Goal: Task Accomplishment & Management: Complete application form

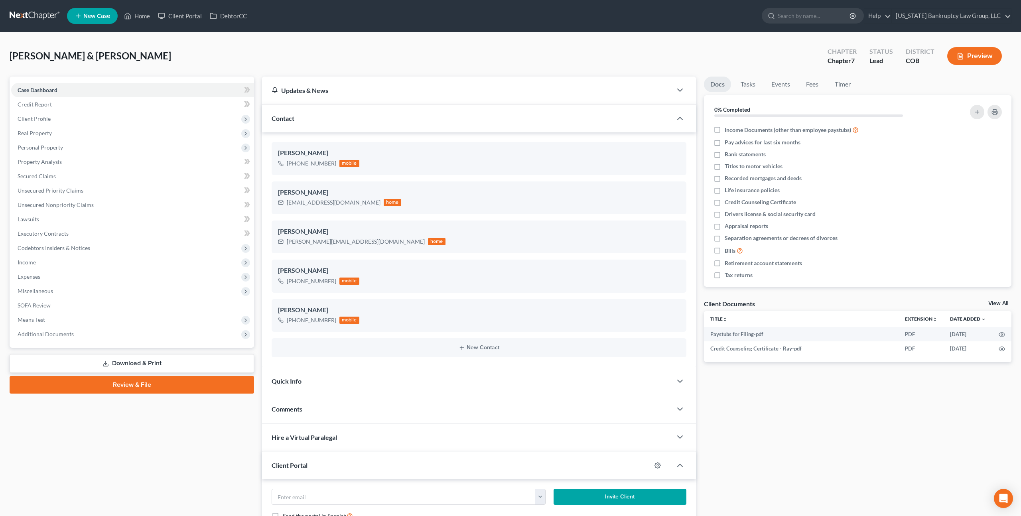
click at [183, 385] on link "Review & File" at bounding box center [132, 385] width 244 height 18
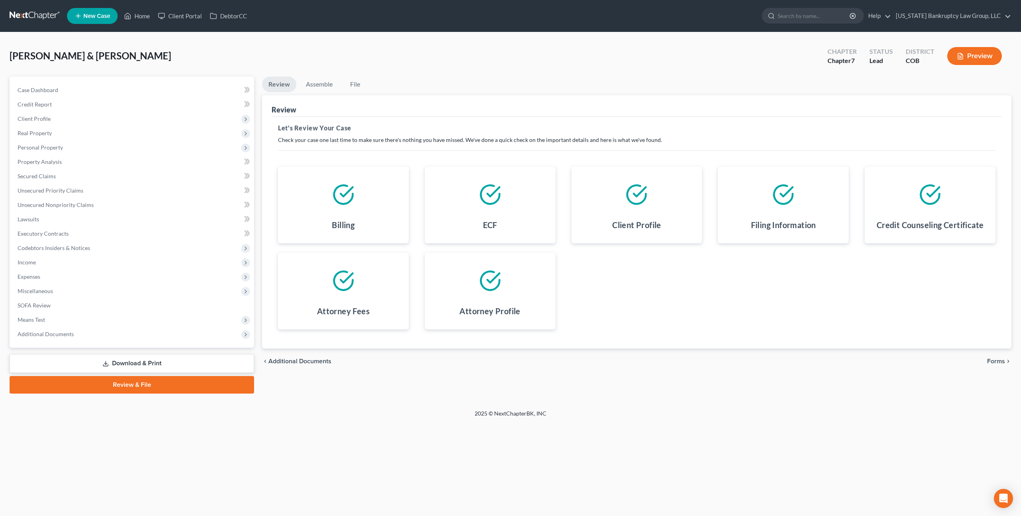
click at [998, 360] on span "Forms" at bounding box center [996, 361] width 18 height 6
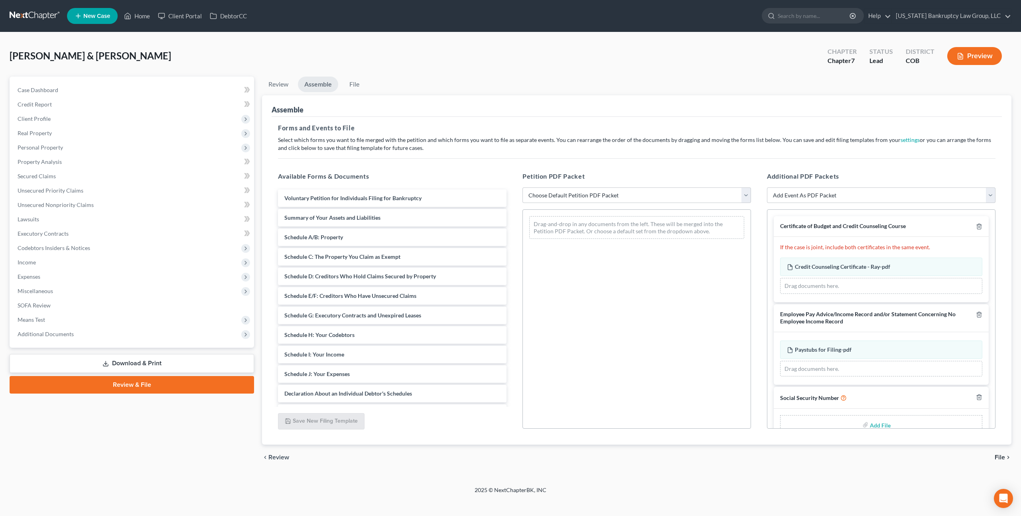
scroll to position [18, 0]
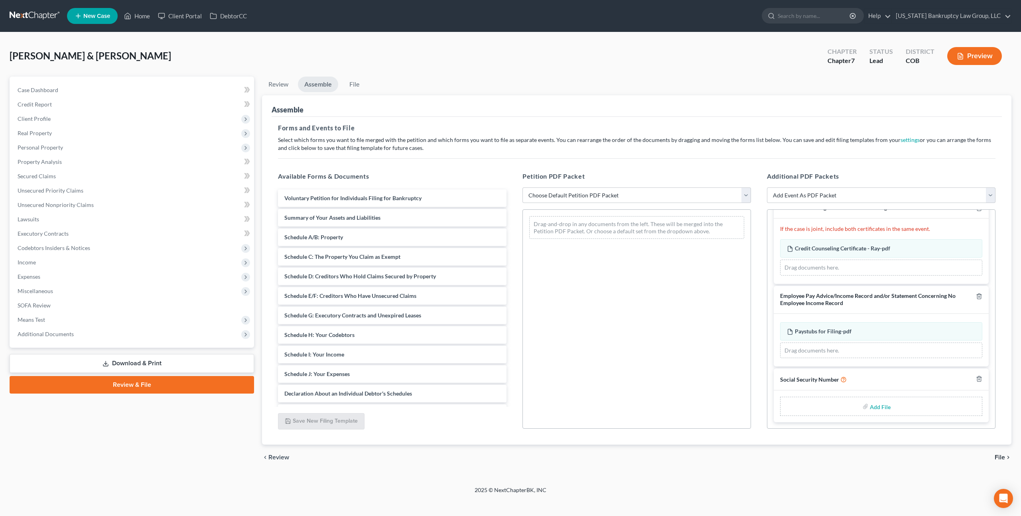
click at [881, 405] on input "file" at bounding box center [878, 406] width 19 height 14
type input "C:\fakepath\100925 Statement of Social Security Number.pdf"
click at [672, 197] on select "Choose Default Petition PDF Packet Emergency Filing (Voluntary Petition and Cre…" at bounding box center [636, 195] width 228 height 16
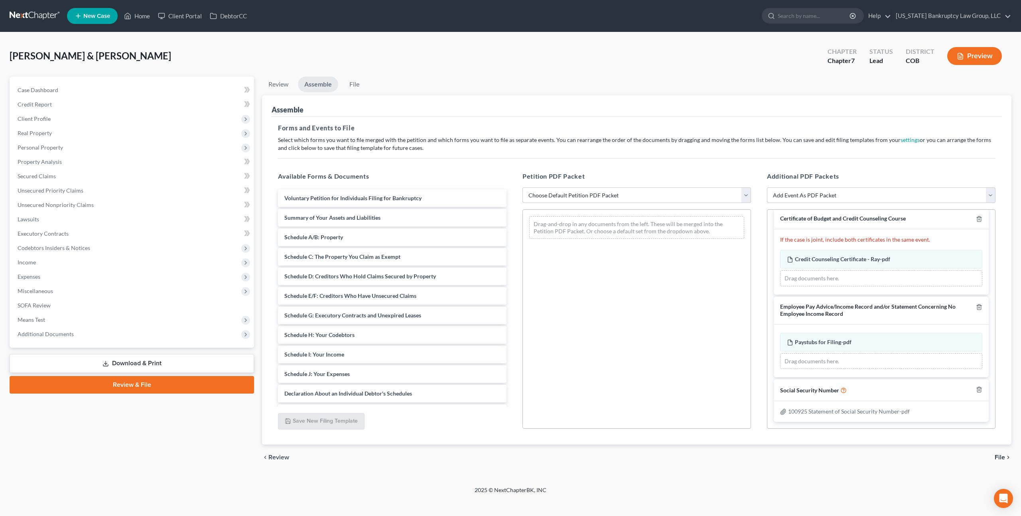
scroll to position [7, 0]
select select "1"
click at [522, 187] on select "Choose Default Petition PDF Packet Emergency Filing (Voluntary Petition and Cre…" at bounding box center [636, 195] width 228 height 16
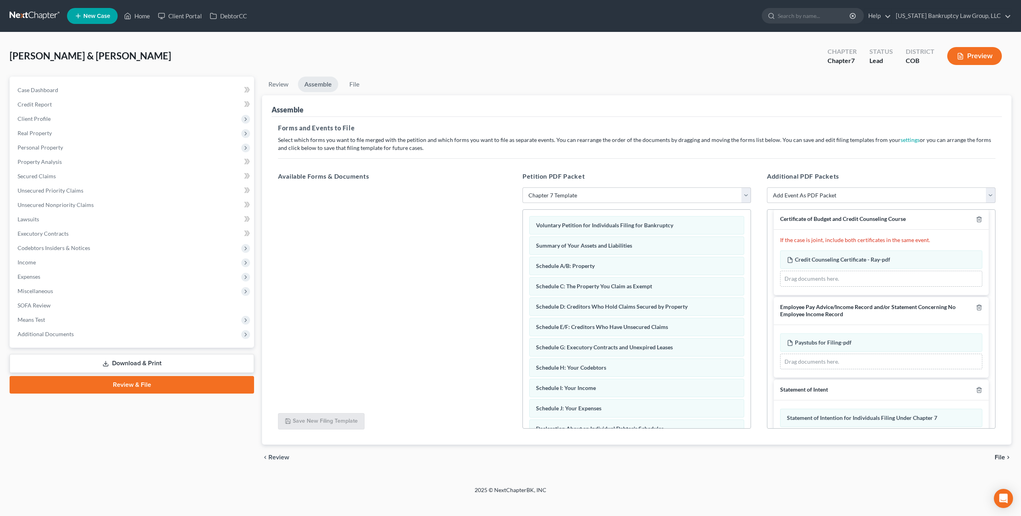
click at [997, 455] on span "File" at bounding box center [999, 457] width 10 height 6
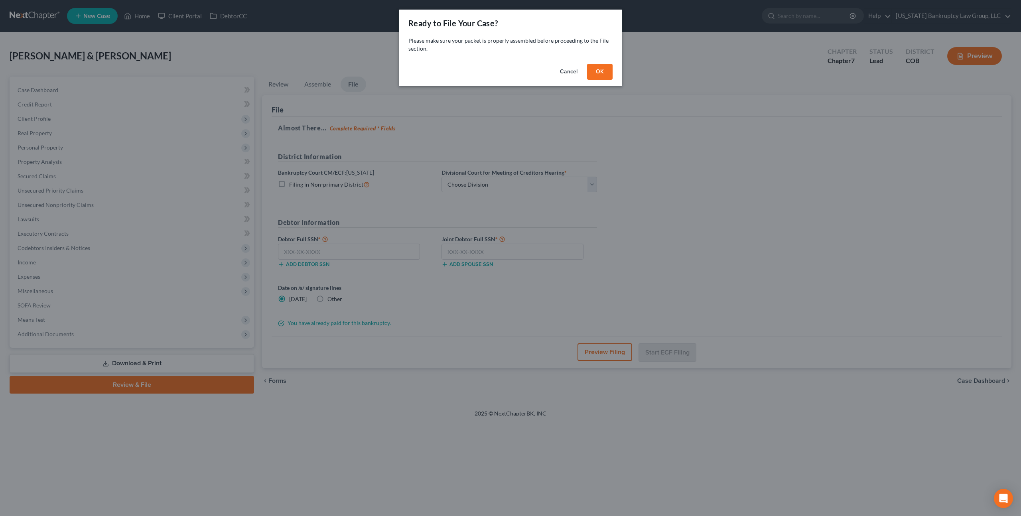
click at [601, 73] on button "OK" at bounding box center [600, 72] width 26 height 16
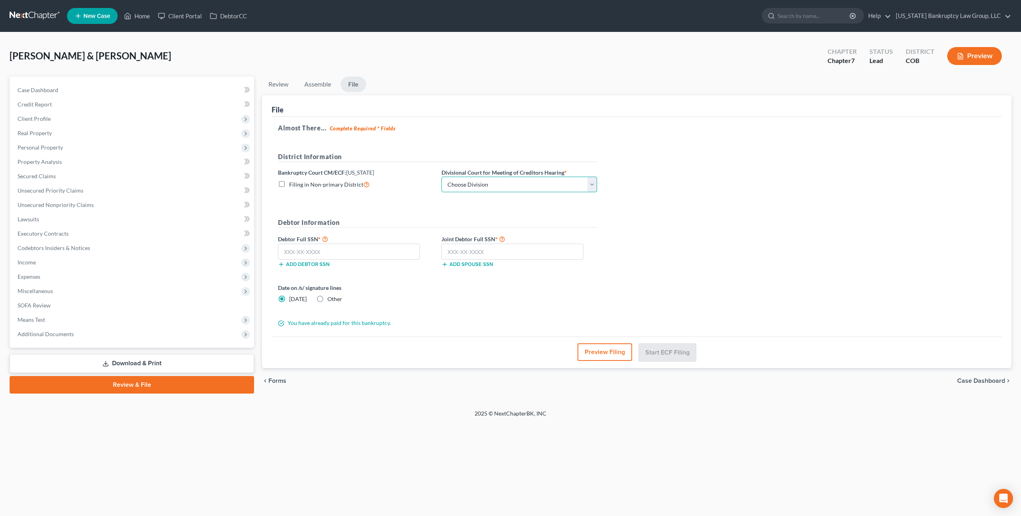
click at [502, 182] on select "Choose Division [GEOGRAPHIC_DATA]" at bounding box center [518, 185] width 155 height 16
select select "0"
click at [441, 177] on select "Choose Division [GEOGRAPHIC_DATA]" at bounding box center [518, 185] width 155 height 16
click at [345, 254] on input "text" at bounding box center [349, 252] width 142 height 16
type input "523-25-9510"
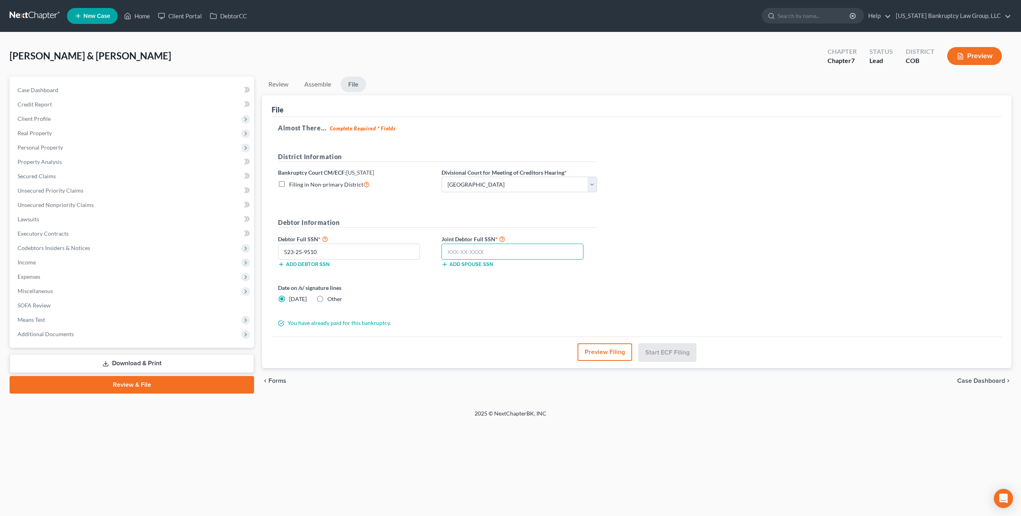
click at [476, 250] on input "text" at bounding box center [512, 252] width 142 height 16
type input "523-47-4484"
click at [662, 351] on button "Start ECF Filing" at bounding box center [667, 352] width 57 height 18
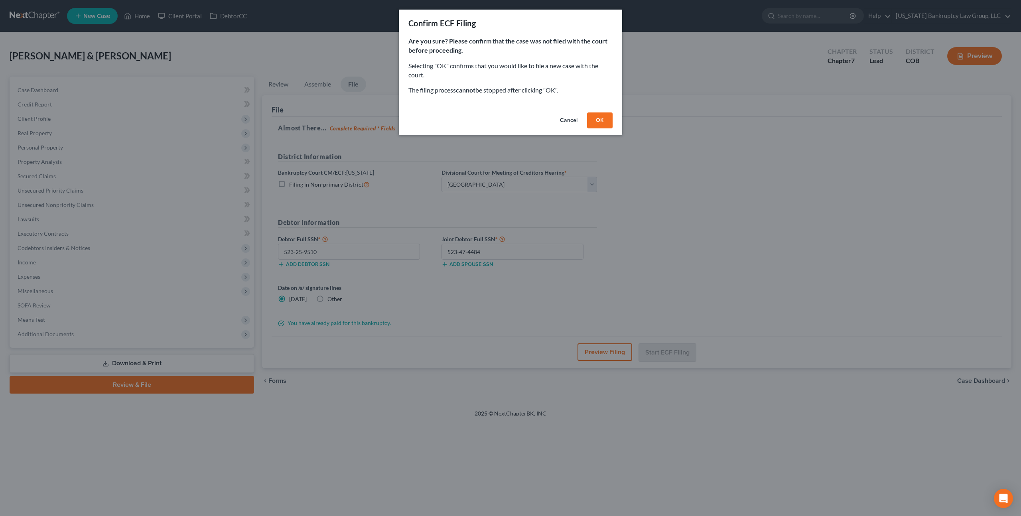
click at [600, 120] on button "OK" at bounding box center [600, 120] width 26 height 16
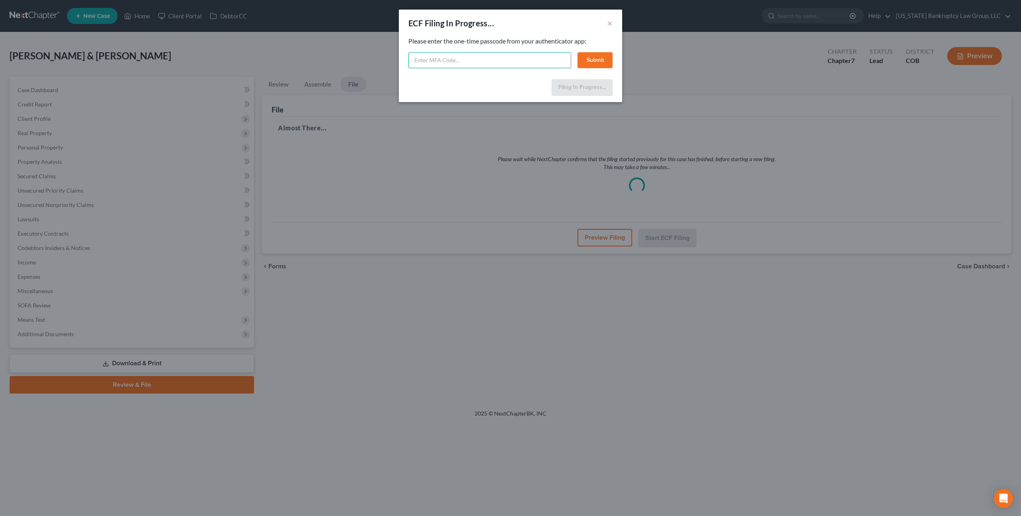
click at [454, 61] on input "text" at bounding box center [489, 60] width 163 height 16
type input "299889"
click at [590, 61] on button "Submit" at bounding box center [594, 60] width 35 height 16
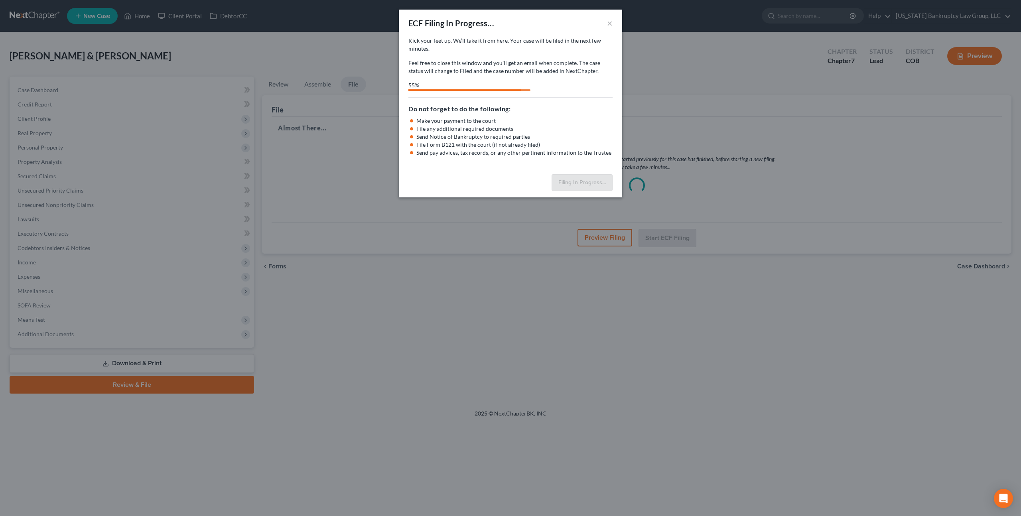
select select "0"
